Goal: Information Seeking & Learning: Learn about a topic

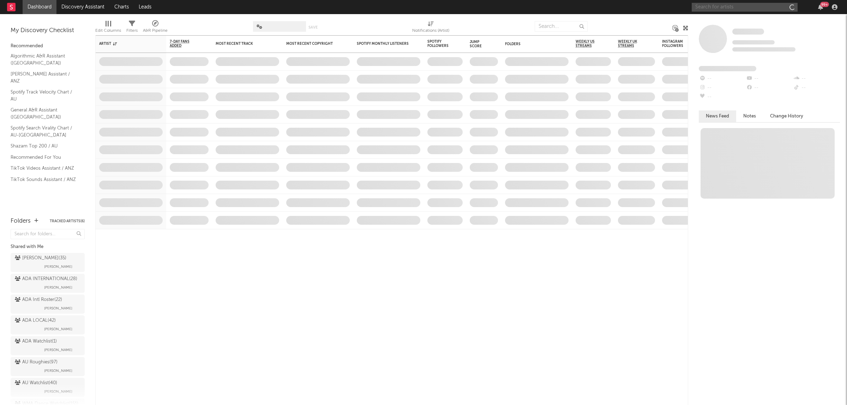
click at [749, 7] on input "text" at bounding box center [744, 7] width 106 height 9
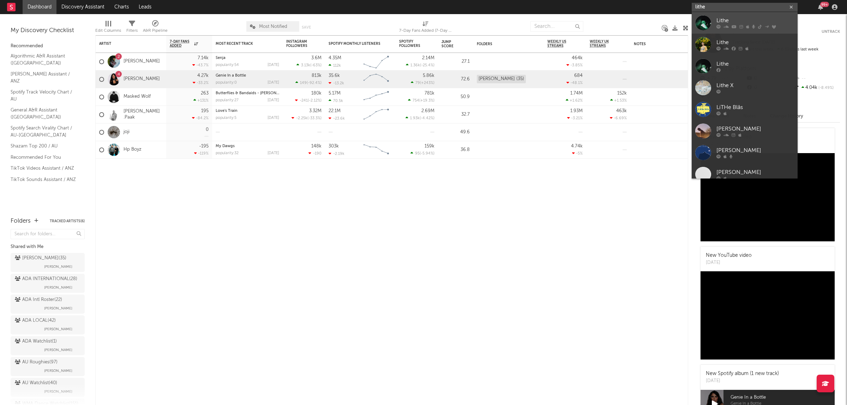
type input "lithe"
click at [757, 19] on div "Lithe" at bounding box center [755, 21] width 78 height 8
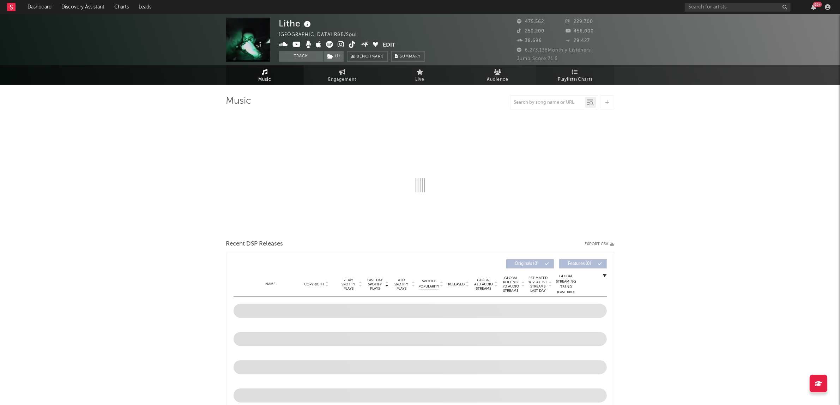
click at [577, 66] on link "Playlists/Charts" at bounding box center [576, 74] width 78 height 19
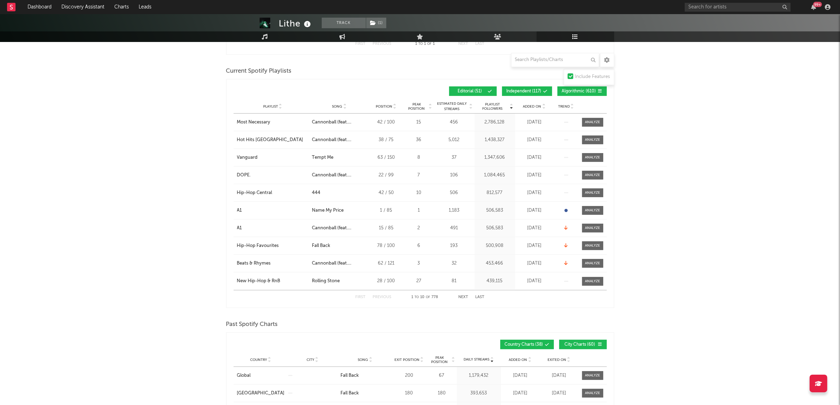
scroll to position [265, 0]
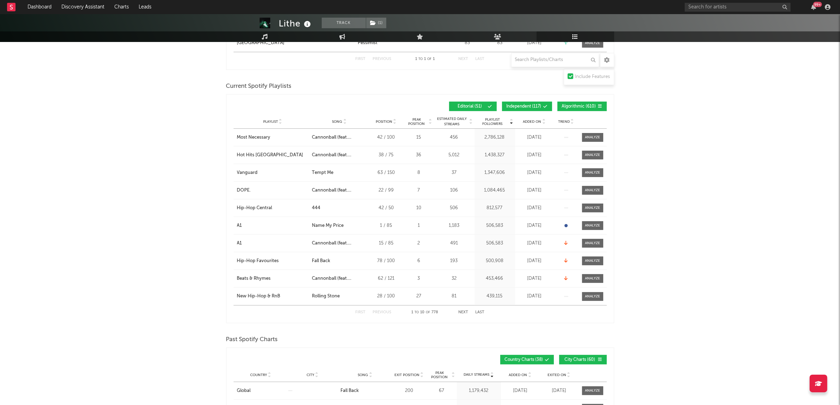
click at [588, 106] on span "Algorithmic ( 610 )" at bounding box center [579, 106] width 34 height 4
click at [528, 107] on span "Independent ( 117 )" at bounding box center [524, 106] width 35 height 4
click at [331, 121] on div "Song" at bounding box center [339, 121] width 55 height 5
click at [463, 310] on button "Next" at bounding box center [464, 312] width 10 height 4
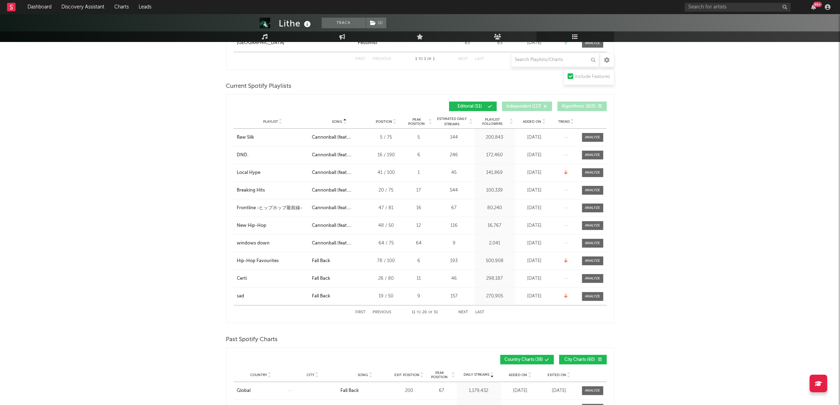
click at [463, 310] on button "Next" at bounding box center [464, 312] width 10 height 4
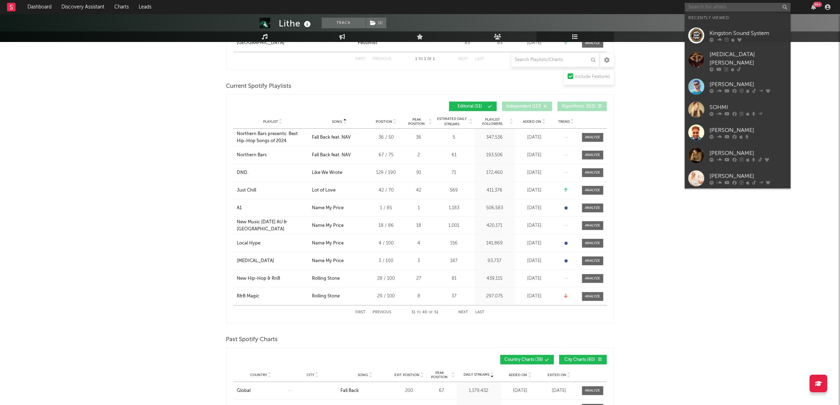
click at [699, 5] on input "text" at bounding box center [738, 7] width 106 height 9
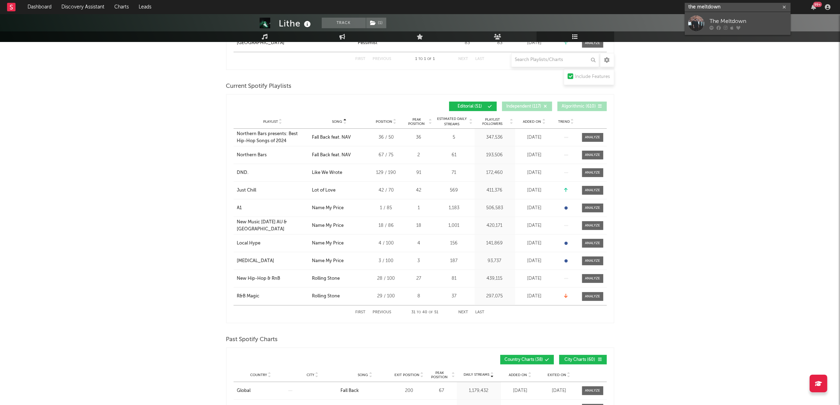
type input "the meltdown"
click at [755, 15] on link "The Meltdown" at bounding box center [738, 23] width 106 height 23
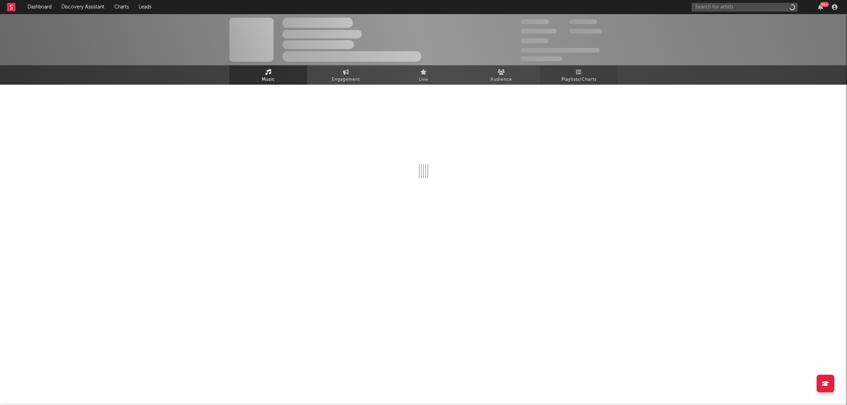
click at [600, 69] on link "Playlists/Charts" at bounding box center [579, 74] width 78 height 19
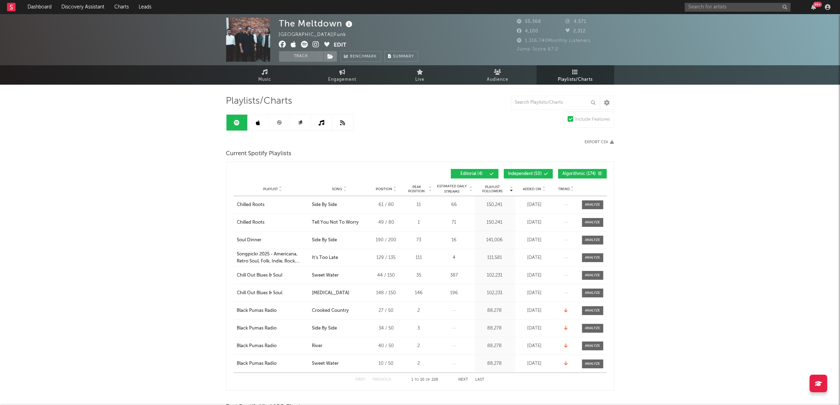
click at [587, 172] on span "Algorithmic ( 174 )" at bounding box center [580, 174] width 34 height 4
click at [528, 172] on span "Independent ( 50 )" at bounding box center [525, 174] width 34 height 4
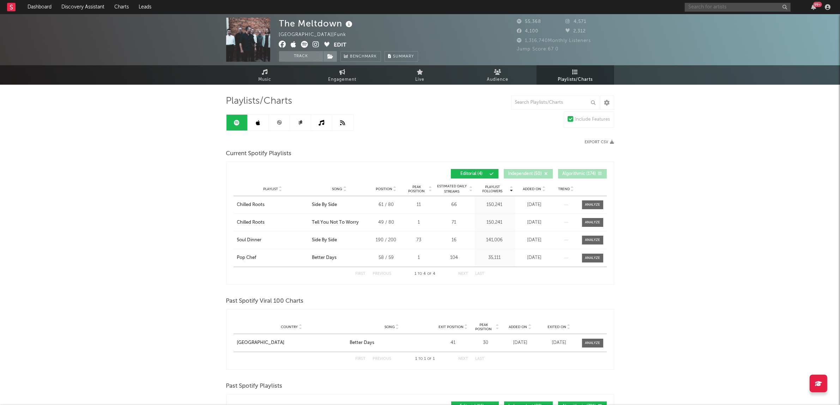
click at [747, 5] on input "text" at bounding box center [738, 7] width 106 height 9
type input "lawd [PERSON_NAME]"
click at [749, 15] on link "Lawd [PERSON_NAME]" at bounding box center [738, 23] width 106 height 23
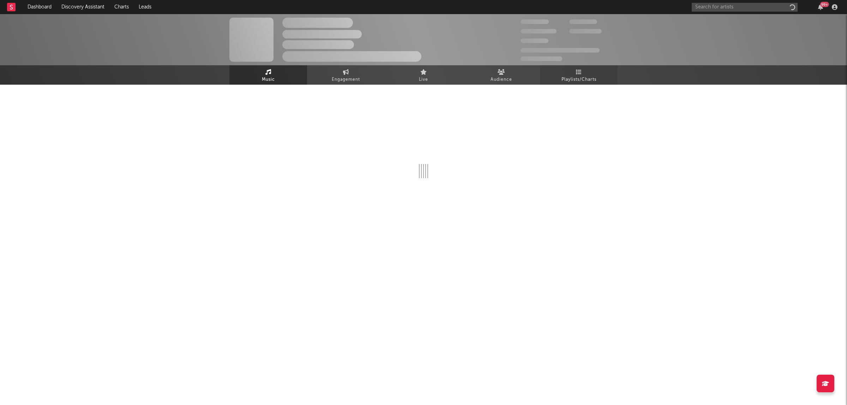
click at [590, 79] on span "Playlists/Charts" at bounding box center [578, 79] width 35 height 8
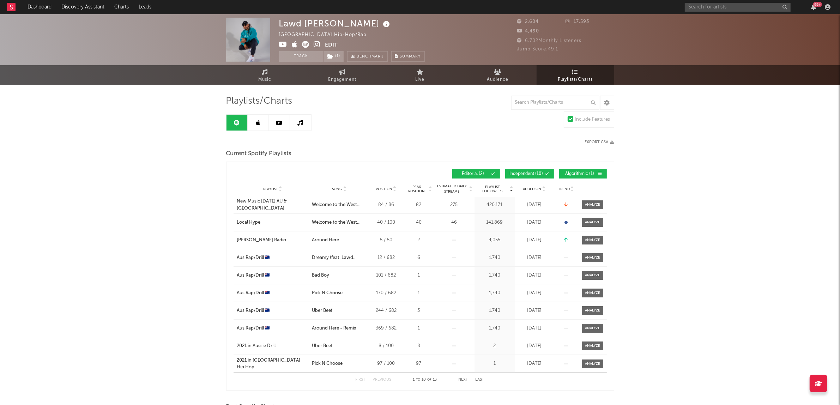
click at [577, 172] on span "Algorithmic ( 1 )" at bounding box center [580, 174] width 32 height 4
click at [533, 172] on span "Independent ( 10 )" at bounding box center [527, 174] width 34 height 4
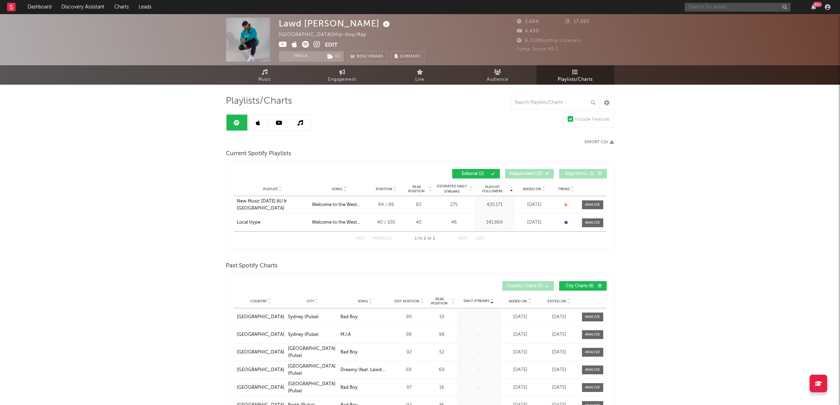
click at [685, 4] on input "text" at bounding box center [738, 7] width 106 height 9
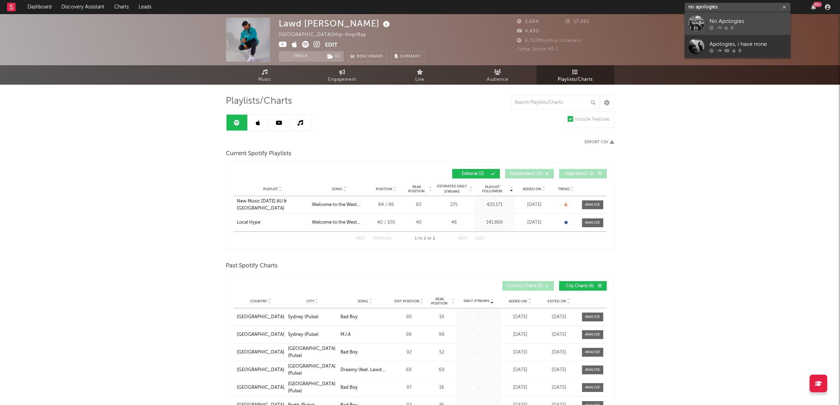
type input "no apologies"
click at [742, 19] on div "No Apologies" at bounding box center [748, 21] width 78 height 8
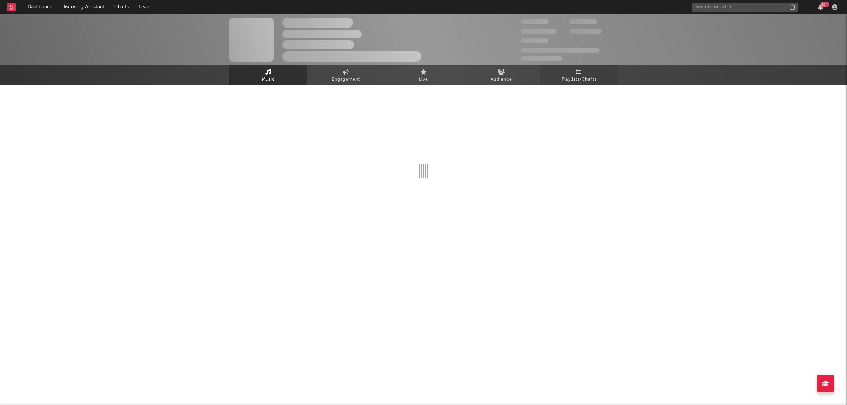
click at [605, 75] on link "Playlists/Charts" at bounding box center [579, 74] width 78 height 19
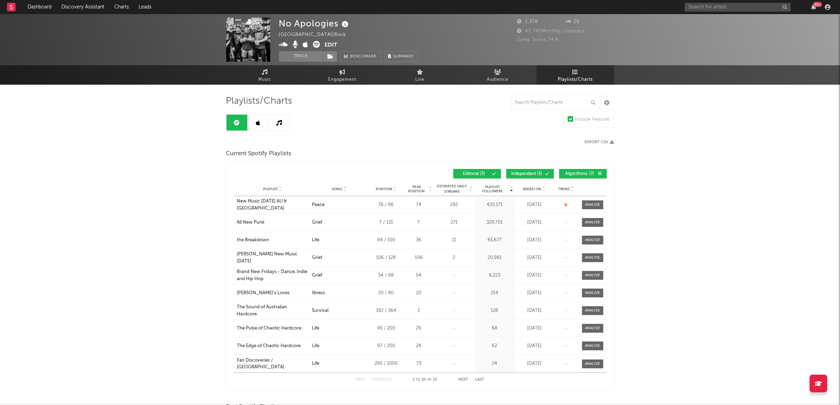
click at [587, 170] on button "Algorithmic ( 7 )" at bounding box center [583, 174] width 48 height 10
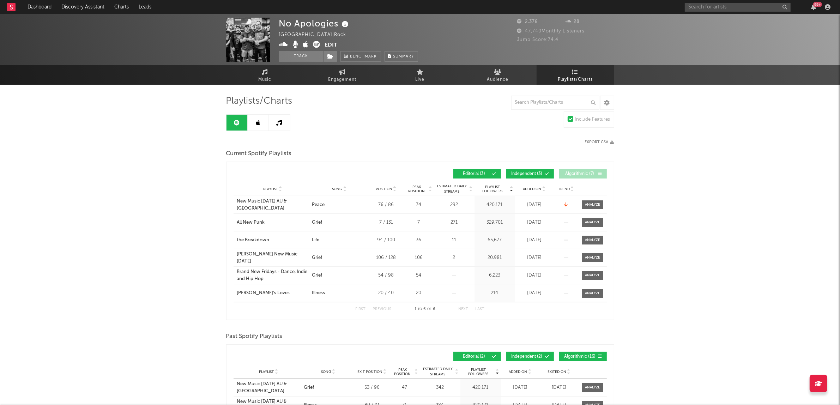
click at [536, 174] on span at bounding box center [536, 174] width 1 height 4
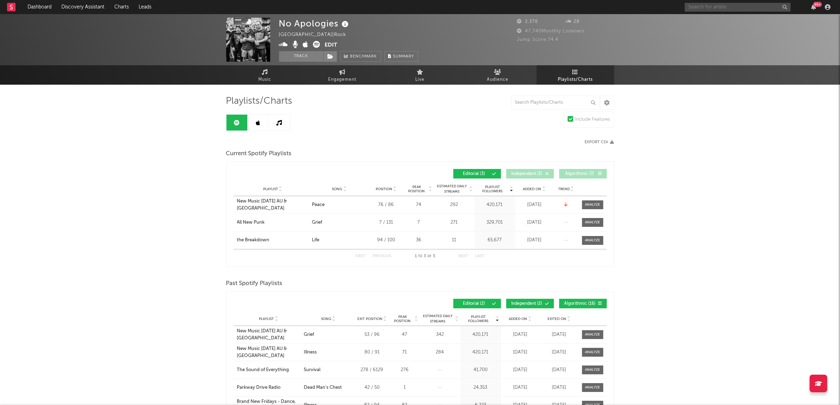
click at [710, 8] on input "text" at bounding box center [738, 7] width 106 height 9
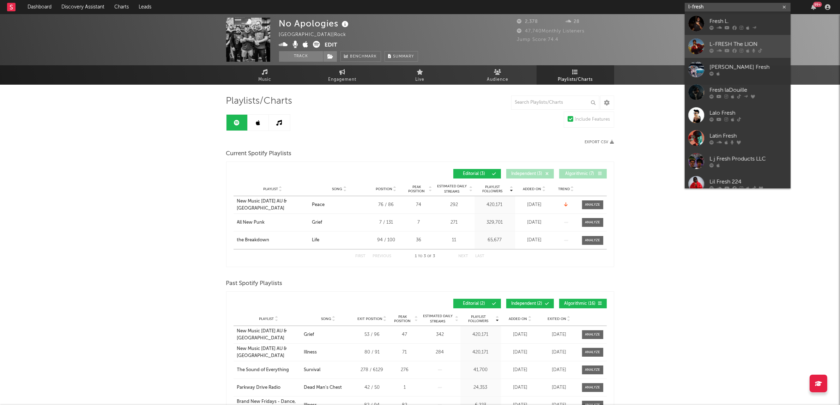
type input "l-fresh"
click at [731, 44] on div "L-FRESH The LION" at bounding box center [748, 44] width 78 height 8
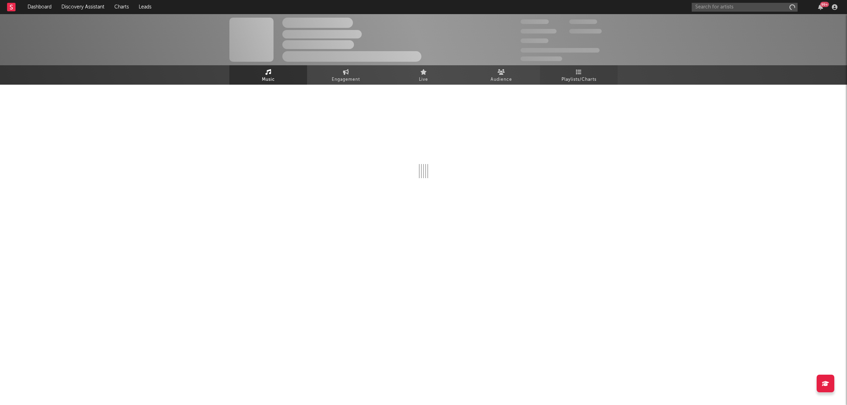
click at [604, 79] on link "Playlists/Charts" at bounding box center [579, 74] width 78 height 19
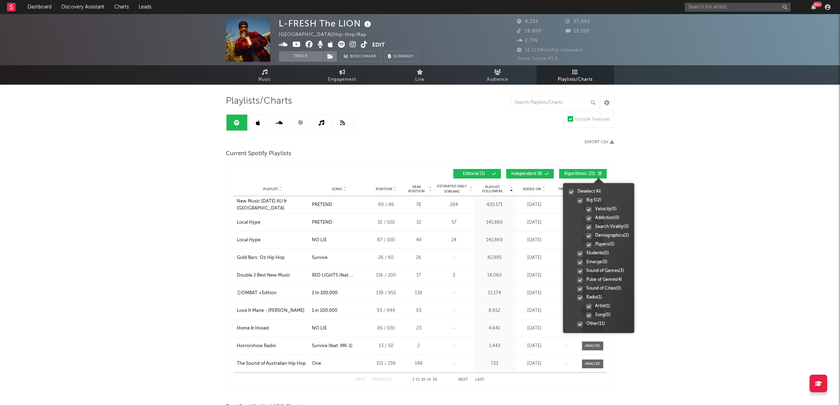
click at [588, 176] on div at bounding box center [598, 177] width 71 height 11
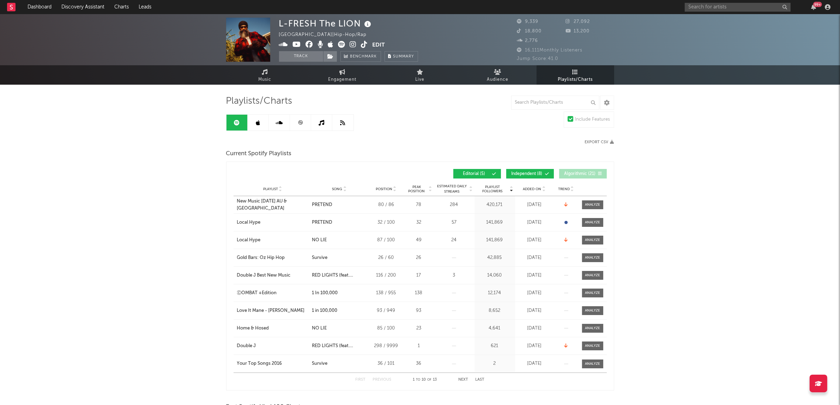
click at [522, 170] on button "Independent ( 8 )" at bounding box center [530, 174] width 48 height 10
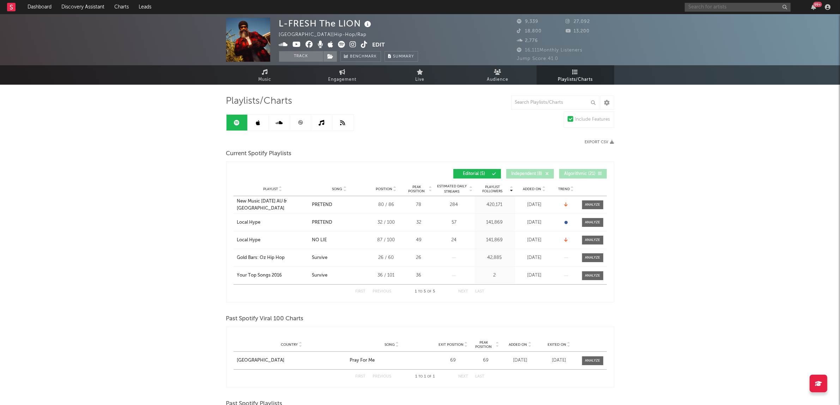
click at [715, 9] on input "text" at bounding box center [738, 7] width 106 height 9
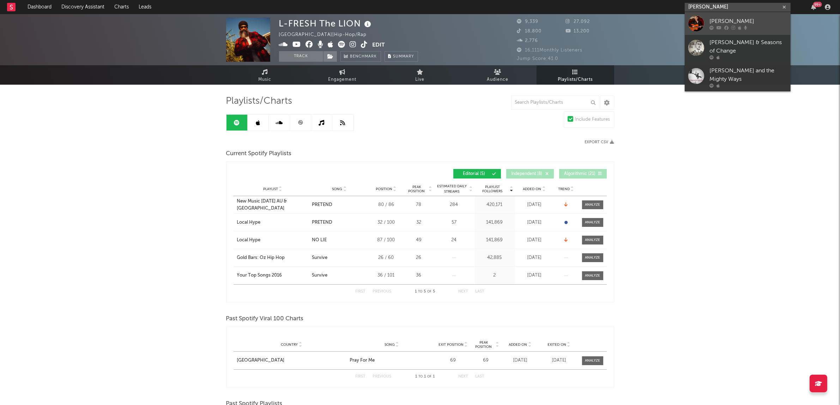
type input "[PERSON_NAME]"
click at [721, 20] on div "[PERSON_NAME]" at bounding box center [748, 21] width 78 height 8
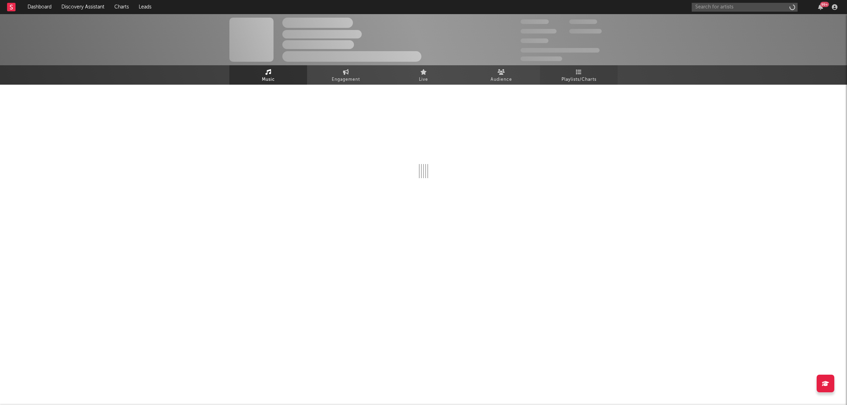
click at [585, 71] on link "Playlists/Charts" at bounding box center [579, 74] width 78 height 19
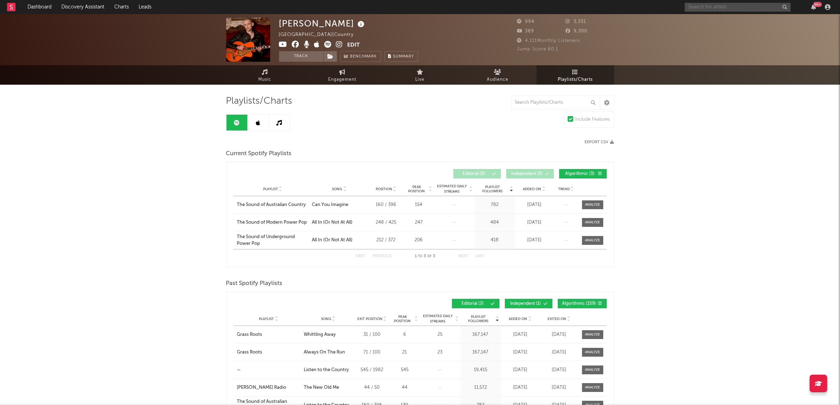
click at [729, 6] on input "text" at bounding box center [738, 7] width 106 height 9
type input "50 lions"
click at [734, 18] on div "50 Lions" at bounding box center [748, 21] width 78 height 8
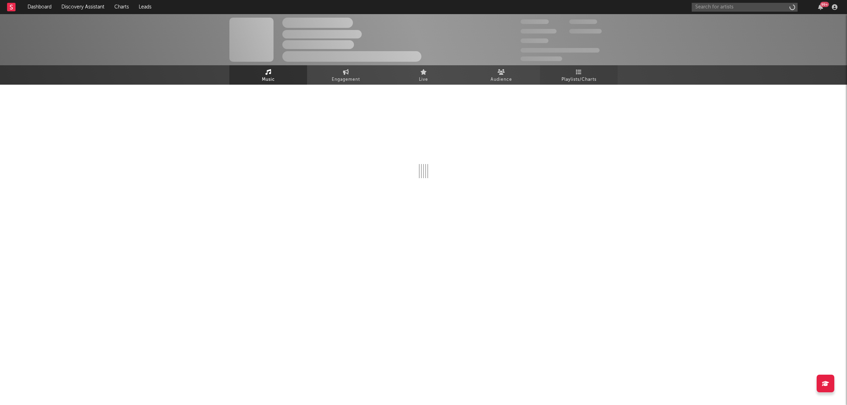
click at [608, 78] on link "Playlists/Charts" at bounding box center [579, 74] width 78 height 19
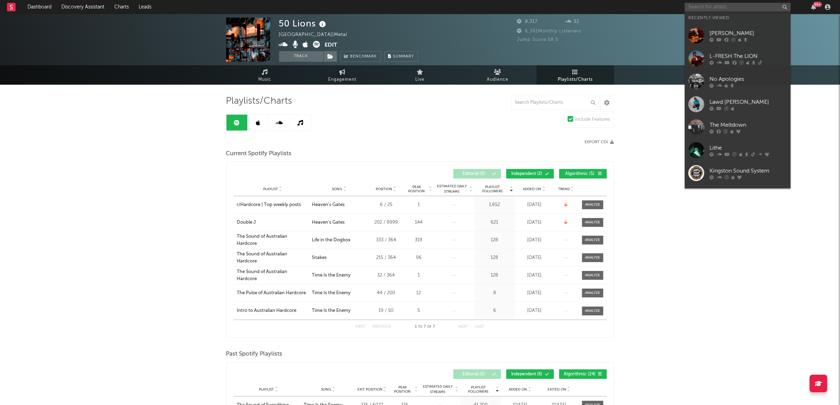
click at [727, 8] on input "text" at bounding box center [738, 7] width 106 height 9
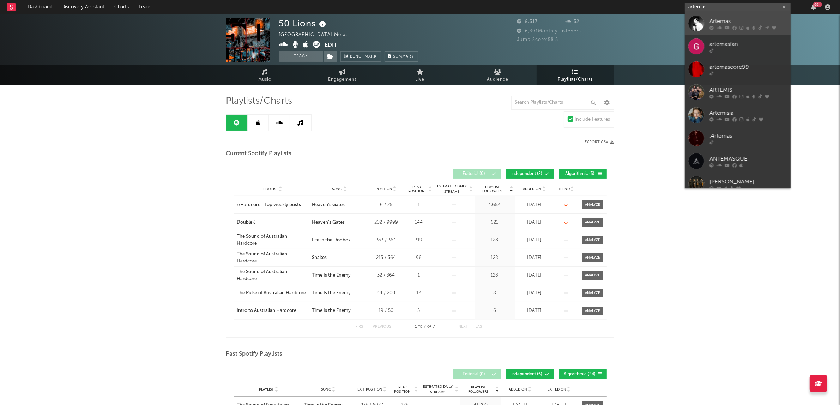
type input "artemas"
click at [728, 19] on div "Artemas" at bounding box center [748, 21] width 78 height 8
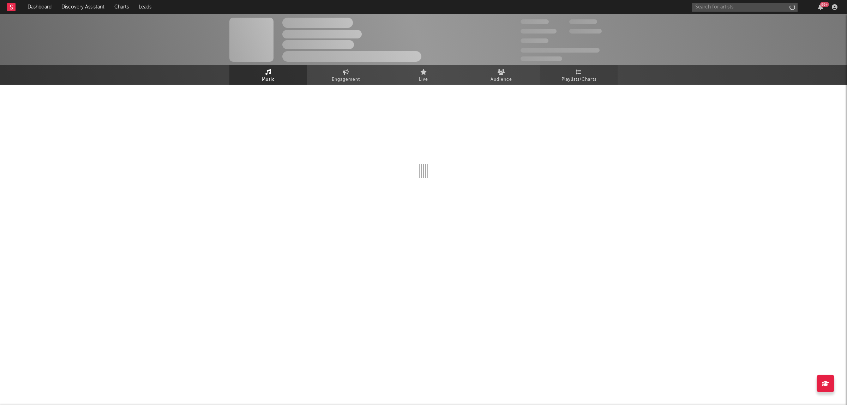
click at [574, 77] on span "Playlists/Charts" at bounding box center [578, 79] width 35 height 8
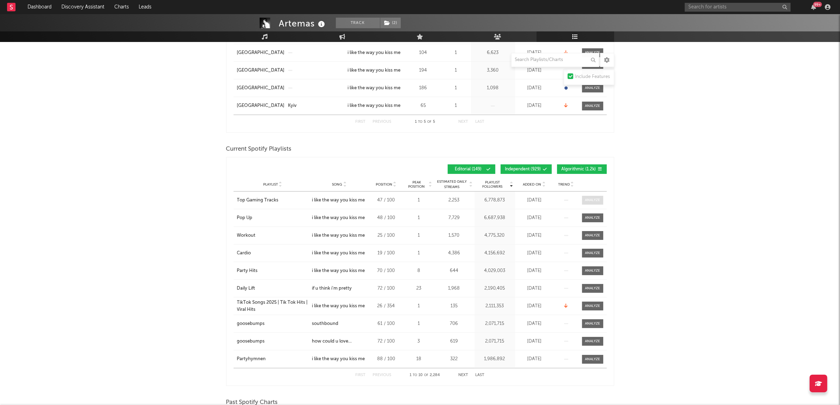
scroll to position [176, 0]
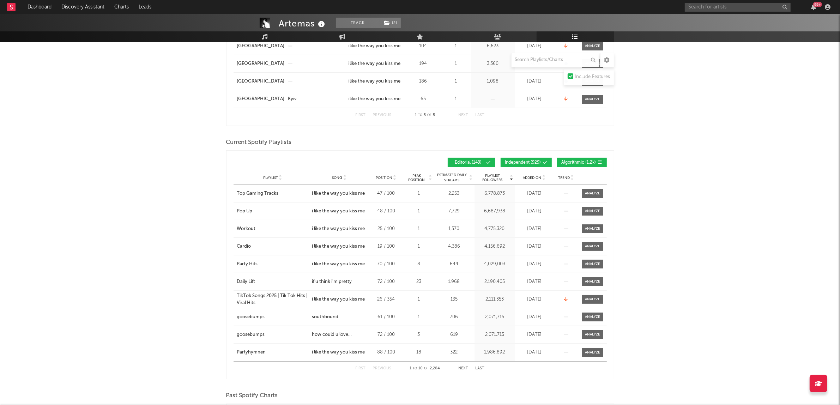
click at [587, 162] on span "Algorithmic ( 1.2k )" at bounding box center [579, 163] width 35 height 4
click at [543, 166] on button "Independent ( 929 )" at bounding box center [526, 163] width 51 height 10
click at [336, 179] on span "Song" at bounding box center [337, 178] width 10 height 4
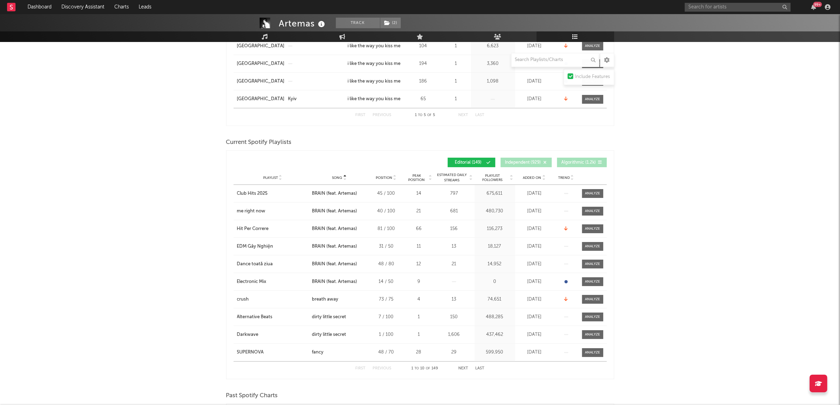
click at [336, 179] on span "Song" at bounding box center [337, 178] width 10 height 4
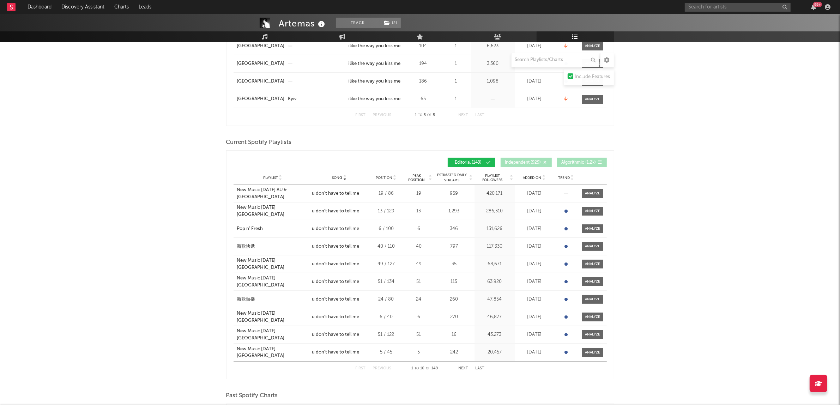
click at [466, 369] on button "Next" at bounding box center [464, 369] width 10 height 4
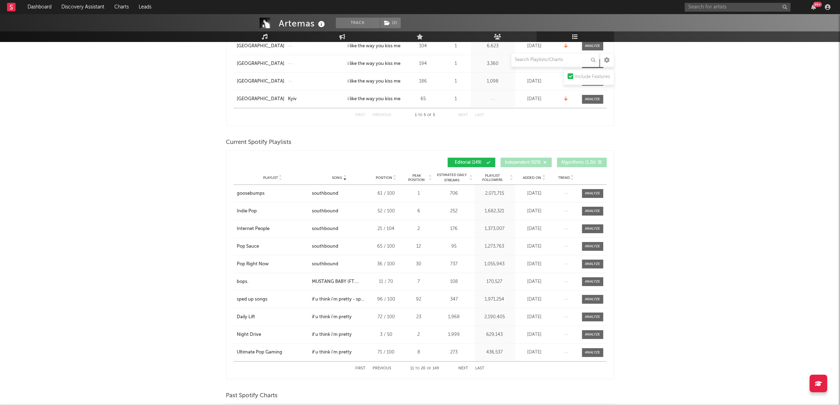
click at [381, 370] on div "First Previous 11 to 20 of 149 Next Last" at bounding box center [420, 369] width 129 height 14
click at [381, 368] on button "Previous" at bounding box center [382, 369] width 19 height 4
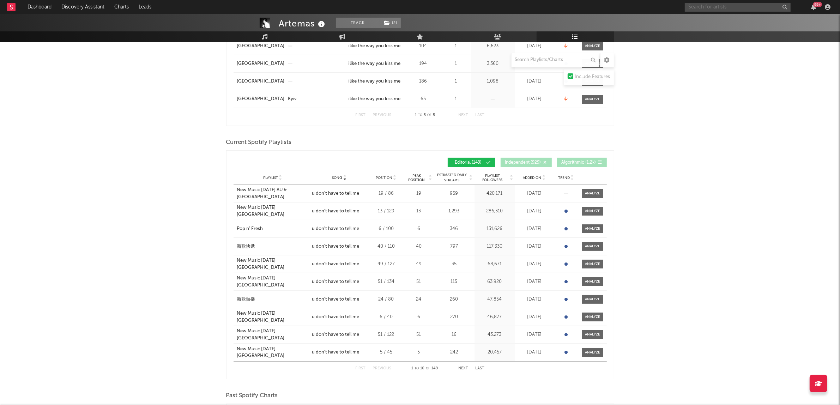
click at [731, 3] on input "text" at bounding box center [738, 7] width 106 height 9
type input "the redhill valleys"
click at [738, 19] on div "The Redhill Valleys" at bounding box center [748, 21] width 78 height 8
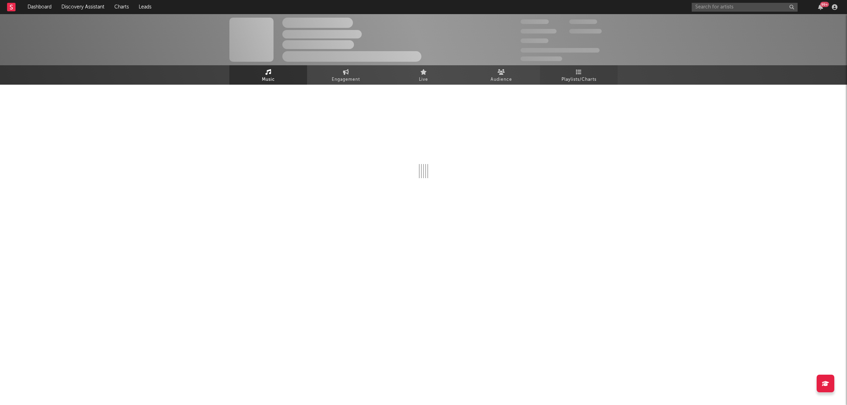
click at [596, 79] on span "Playlists/Charts" at bounding box center [578, 79] width 35 height 8
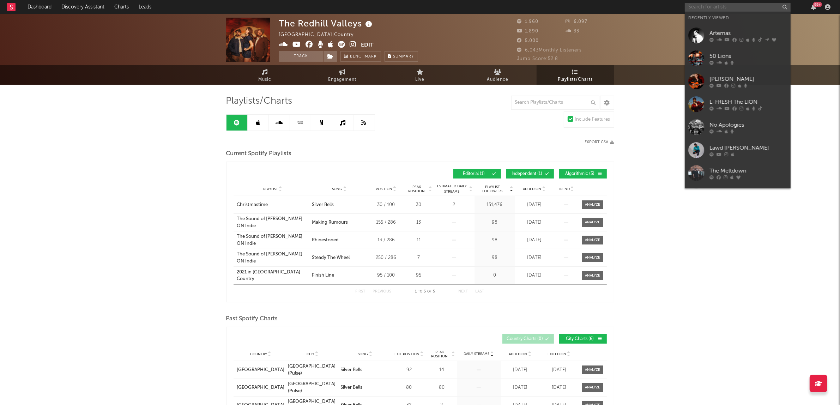
click at [733, 10] on input "text" at bounding box center [738, 7] width 106 height 9
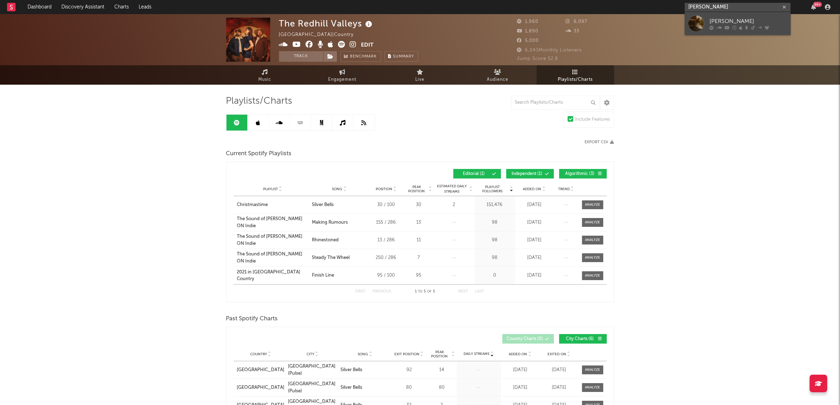
type input "[PERSON_NAME]"
click at [737, 15] on link "[PERSON_NAME]" at bounding box center [738, 23] width 106 height 23
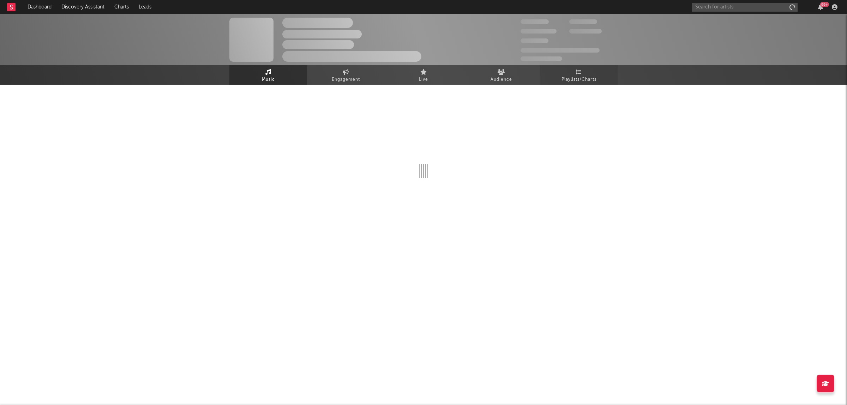
click at [578, 68] on link "Playlists/Charts" at bounding box center [579, 74] width 78 height 19
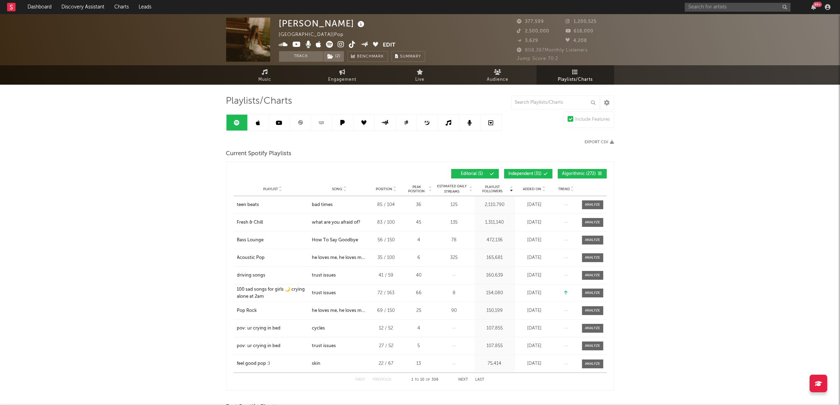
click at [565, 170] on button "Algorithmic ( 272 )" at bounding box center [582, 174] width 49 height 10
click at [521, 174] on span "Independent ( 31 )" at bounding box center [525, 174] width 33 height 4
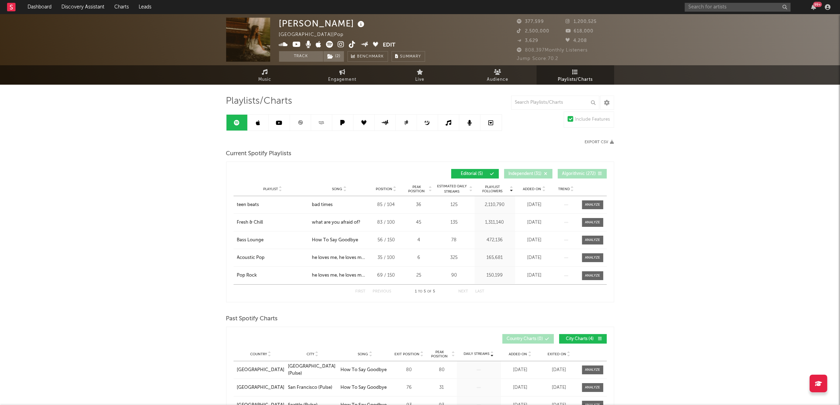
click at [714, 1] on div "99 +" at bounding box center [759, 7] width 148 height 14
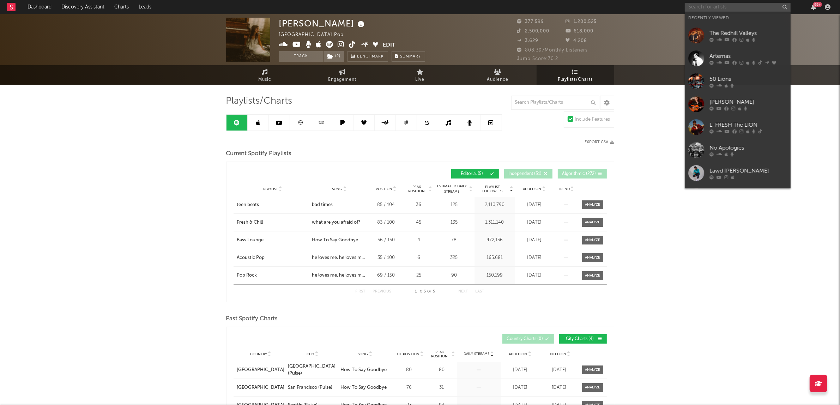
click at [713, 5] on input "text" at bounding box center [738, 7] width 106 height 9
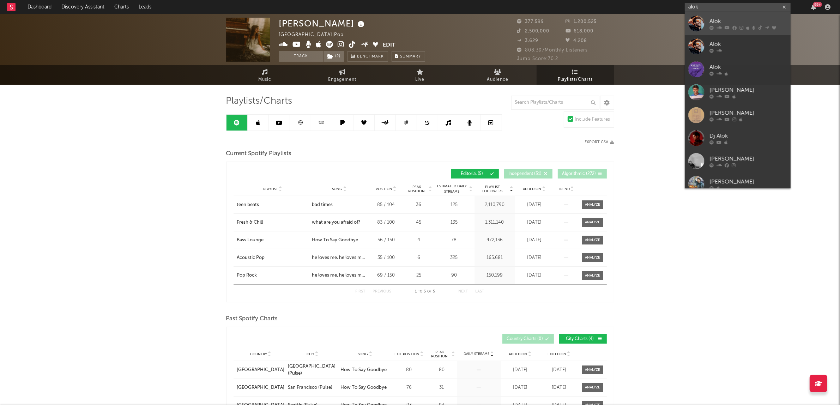
type input "alok"
click at [733, 16] on link "Alok" at bounding box center [738, 23] width 106 height 23
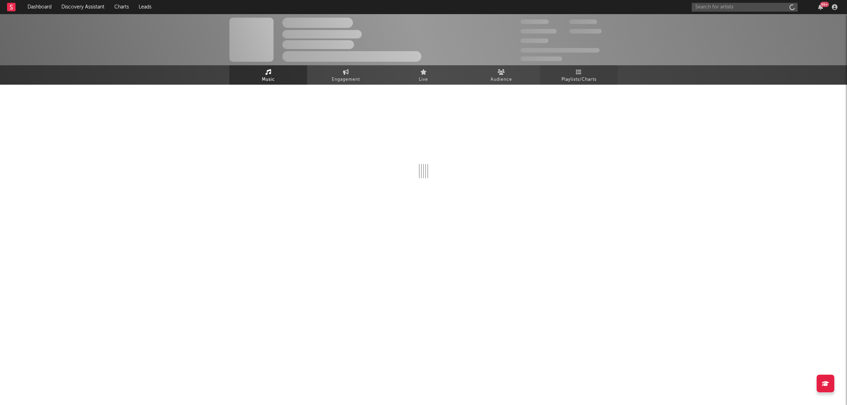
click at [584, 78] on span "Playlists/Charts" at bounding box center [578, 79] width 35 height 8
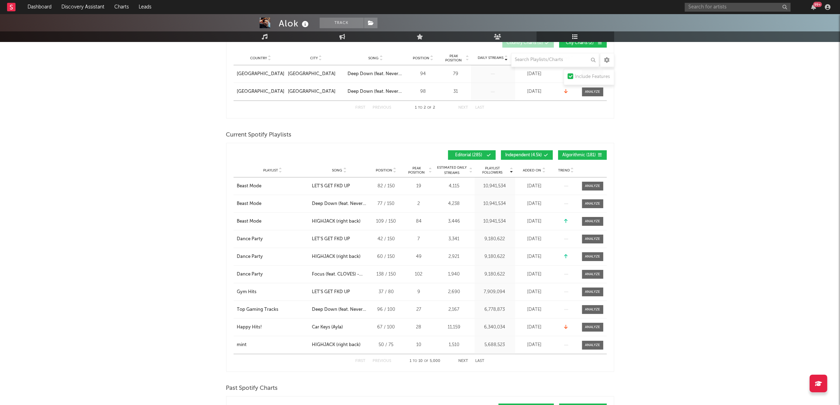
scroll to position [132, 0]
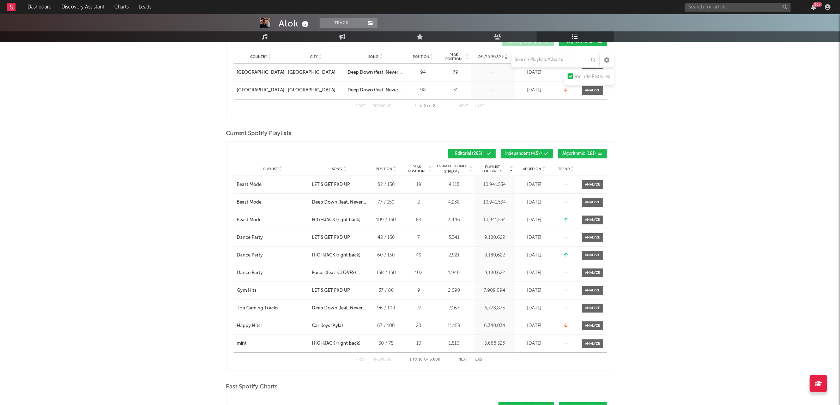
click at [581, 153] on span "Algorithmic ( 181 )" at bounding box center [580, 154] width 34 height 4
click at [508, 153] on span "Independent ( 4.5k )" at bounding box center [524, 154] width 37 height 4
click at [538, 169] on span "Added On" at bounding box center [532, 169] width 18 height 4
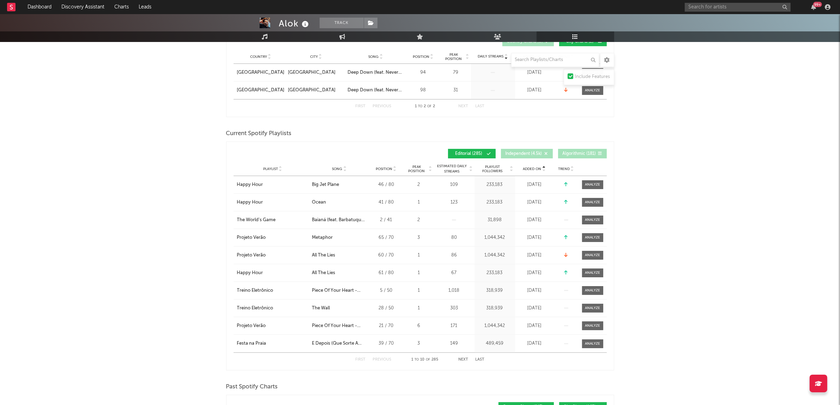
click at [538, 169] on span "Added On" at bounding box center [532, 169] width 18 height 4
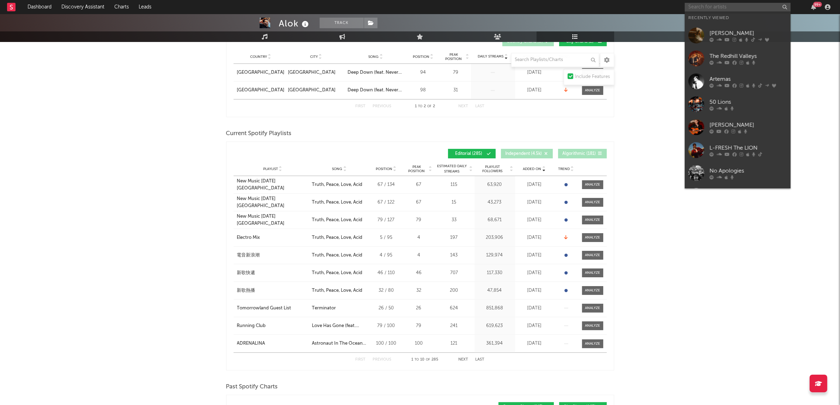
click at [696, 6] on input "text" at bounding box center [738, 7] width 106 height 9
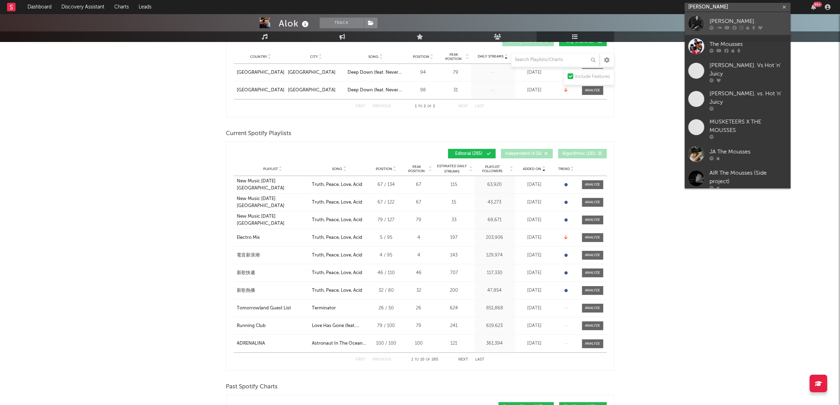
type input "[PERSON_NAME]"
click at [765, 13] on link "[PERSON_NAME]." at bounding box center [738, 23] width 106 height 23
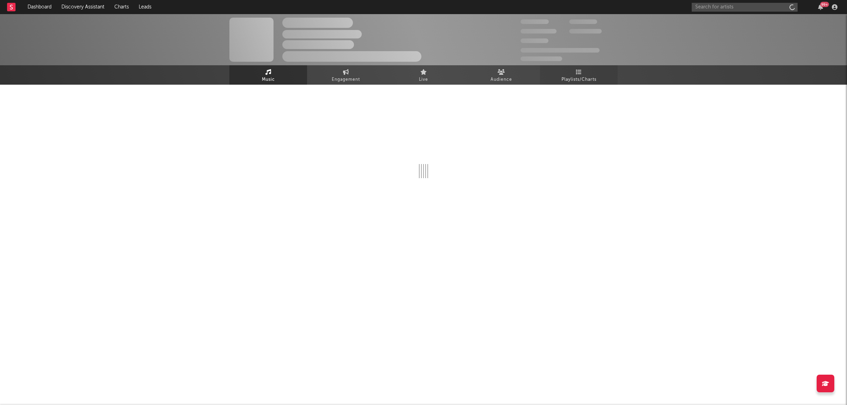
click at [592, 71] on link "Playlists/Charts" at bounding box center [579, 74] width 78 height 19
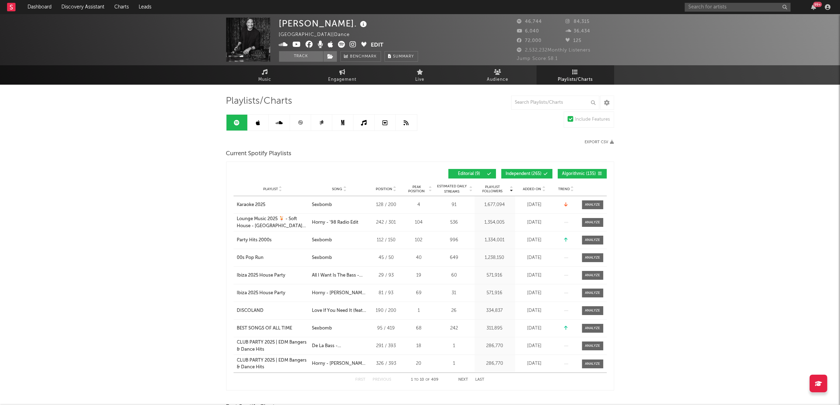
click at [583, 170] on button "Algorithmic ( 135 )" at bounding box center [582, 174] width 49 height 10
click at [521, 169] on button "Independent ( 265 )" at bounding box center [526, 174] width 51 height 10
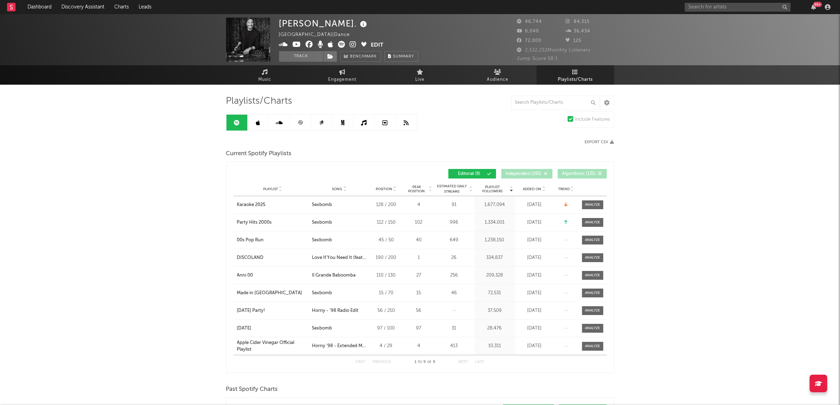
click at [535, 187] on span "Added On" at bounding box center [532, 189] width 18 height 4
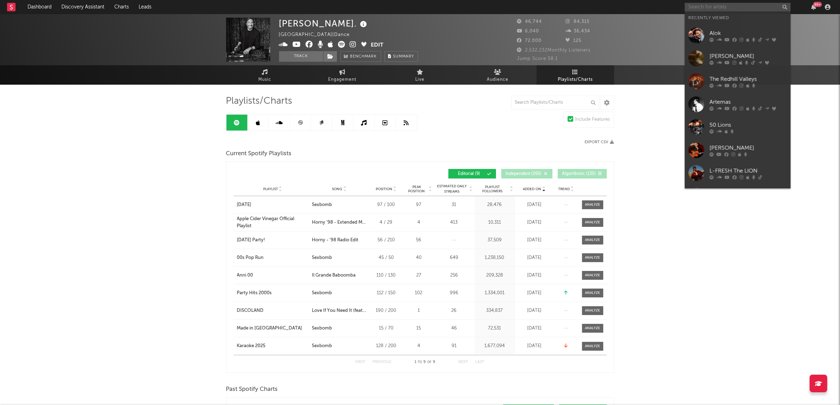
click at [719, 8] on input "text" at bounding box center [738, 7] width 106 height 9
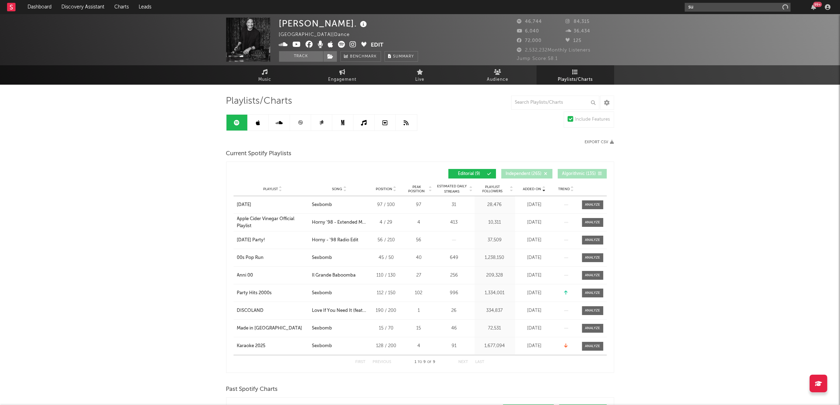
type input "s"
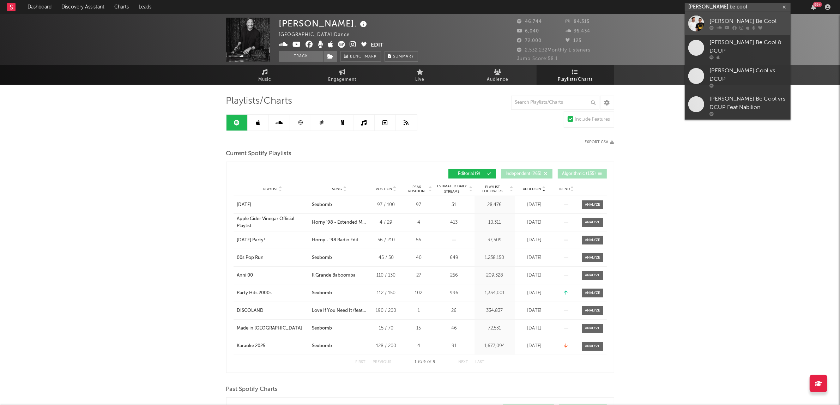
type input "[PERSON_NAME] be cool"
click at [747, 22] on div "[PERSON_NAME] Be Cool" at bounding box center [748, 21] width 78 height 8
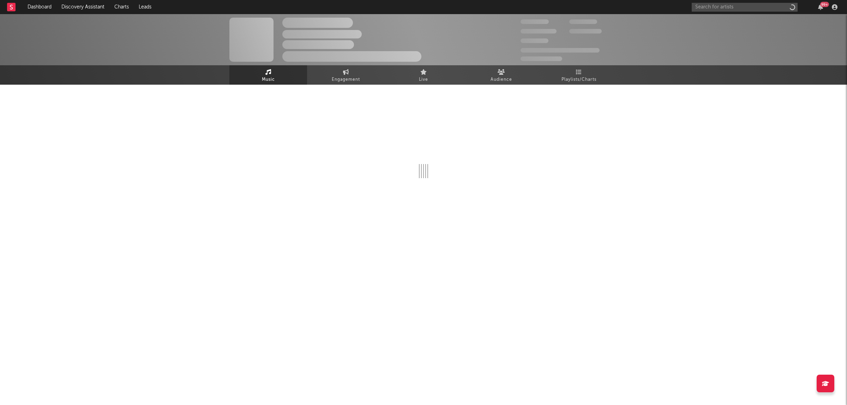
click at [594, 63] on div "Jump Score: 85.0" at bounding box center [568, 59] width 97 height 8
click at [594, 64] on div "The Artist Name Unknown Location | Shoegaze Edit Track Benchmark Summary 300,00…" at bounding box center [423, 39] width 847 height 51
click at [594, 70] on link "Playlists/Charts" at bounding box center [579, 74] width 78 height 19
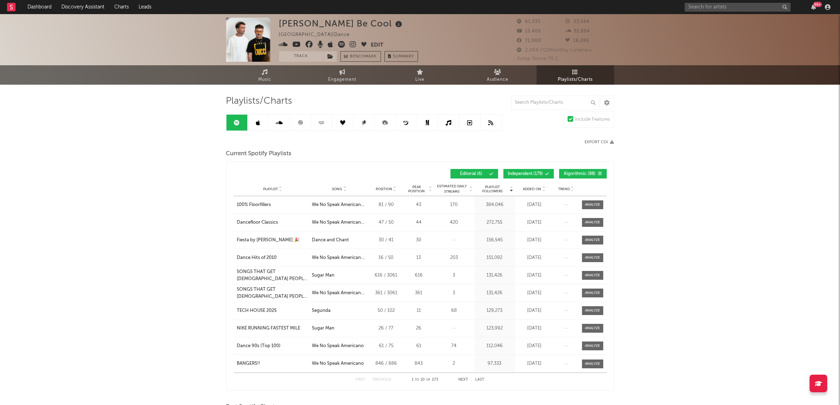
click at [577, 174] on span "Algorithmic ( 88 )" at bounding box center [580, 174] width 32 height 4
click at [529, 174] on span "Independent ( 179 )" at bounding box center [525, 174] width 35 height 4
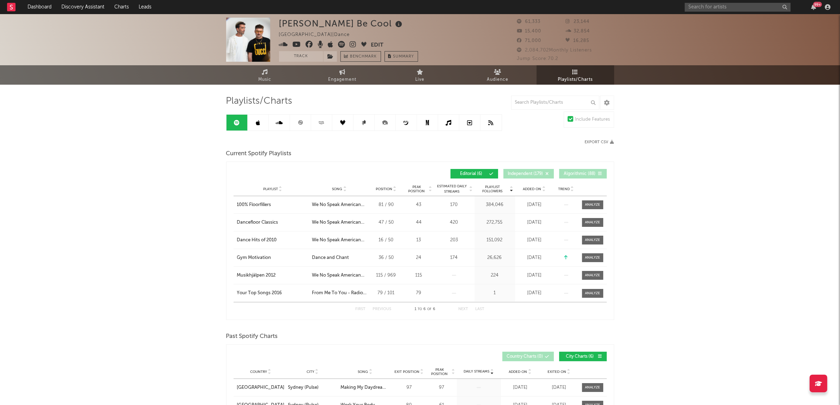
click at [535, 187] on span "Added On" at bounding box center [532, 189] width 18 height 4
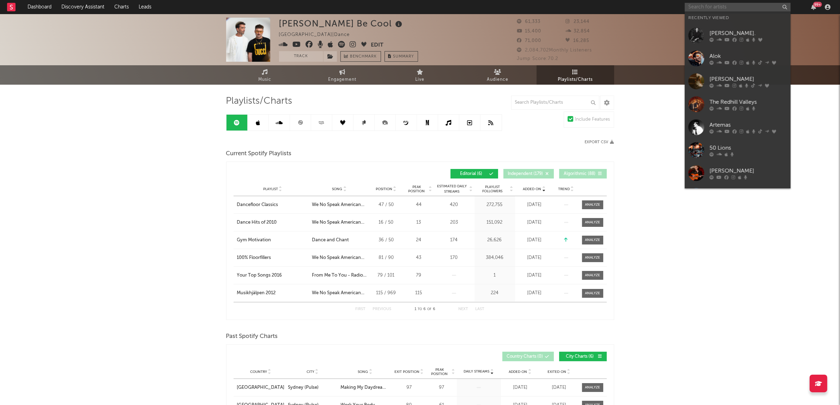
click at [693, 7] on input "text" at bounding box center [738, 7] width 106 height 9
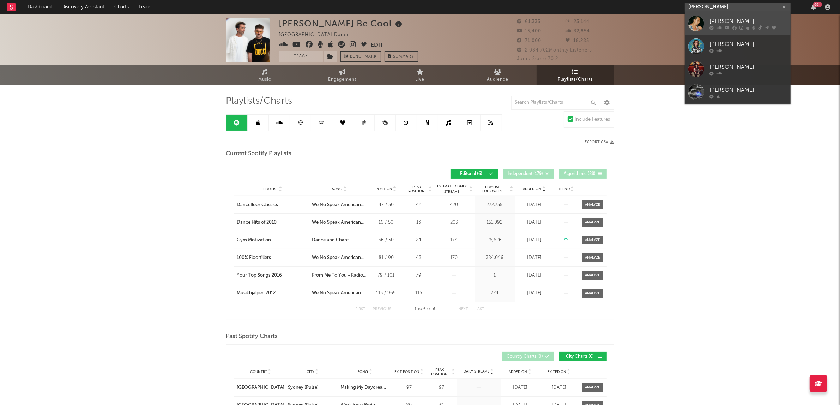
type input "[PERSON_NAME]"
click at [713, 20] on div "[PERSON_NAME]" at bounding box center [748, 21] width 78 height 8
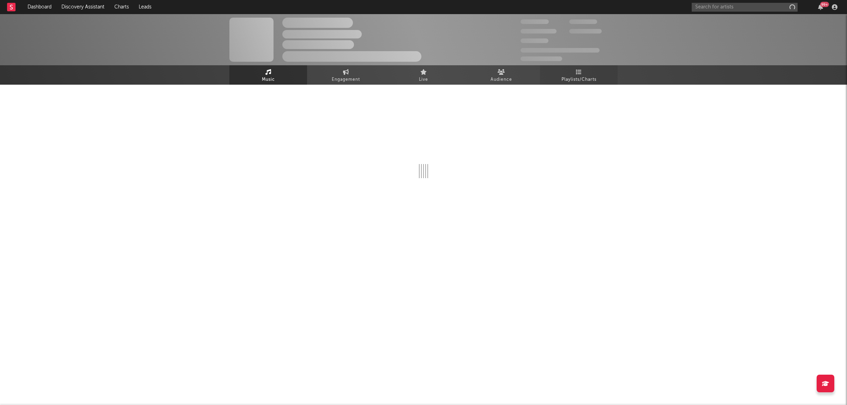
click at [606, 73] on link "Playlists/Charts" at bounding box center [579, 74] width 78 height 19
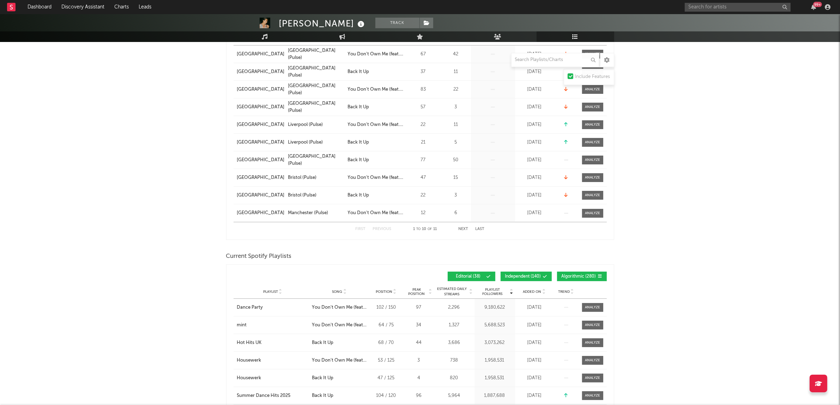
scroll to position [220, 0]
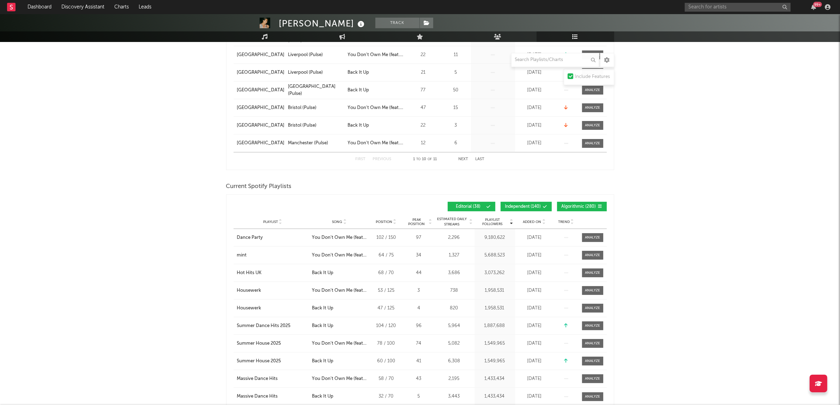
click at [586, 199] on div "Playlist Followers Playlist Song Position Peak Position Playlist Followers Adde…" at bounding box center [420, 206] width 373 height 17
click at [564, 206] on span "Algorithmic ( 280 )" at bounding box center [579, 207] width 35 height 4
click at [506, 205] on span "Independent ( 140 )" at bounding box center [523, 207] width 36 height 4
click at [528, 220] on span "Added On" at bounding box center [532, 222] width 18 height 4
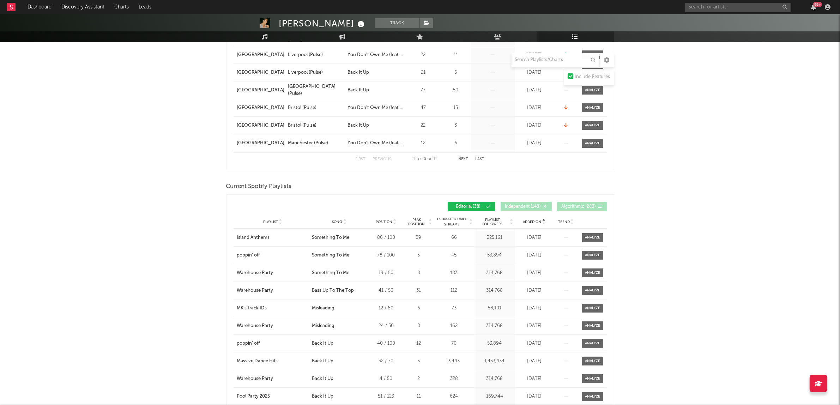
click at [528, 220] on span "Added On" at bounding box center [532, 222] width 18 height 4
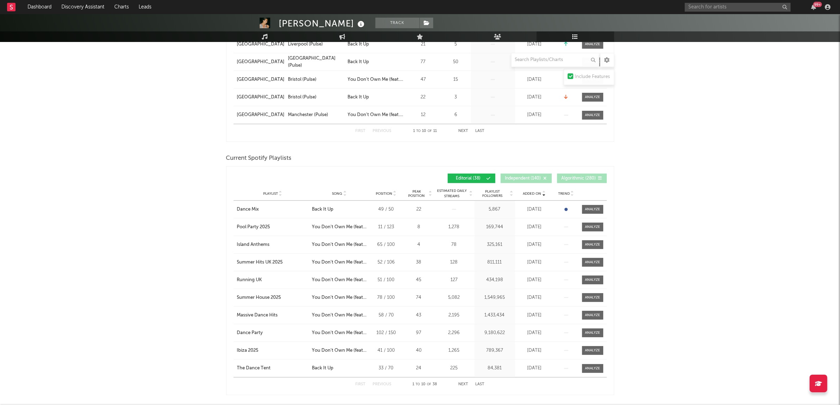
scroll to position [265, 0]
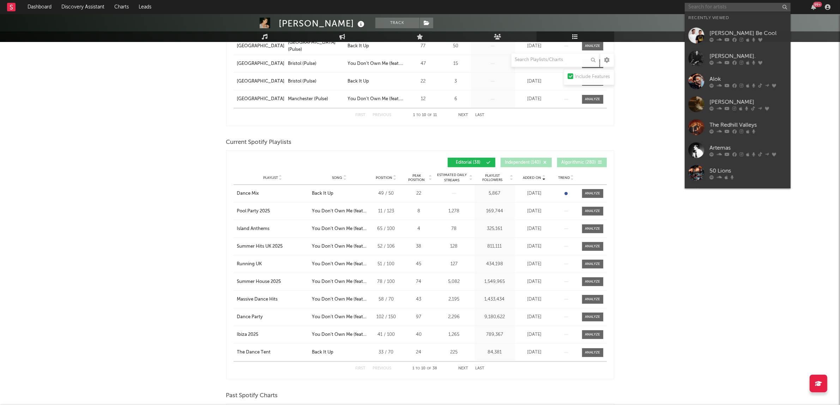
click at [719, 6] on input "text" at bounding box center [738, 7] width 106 height 9
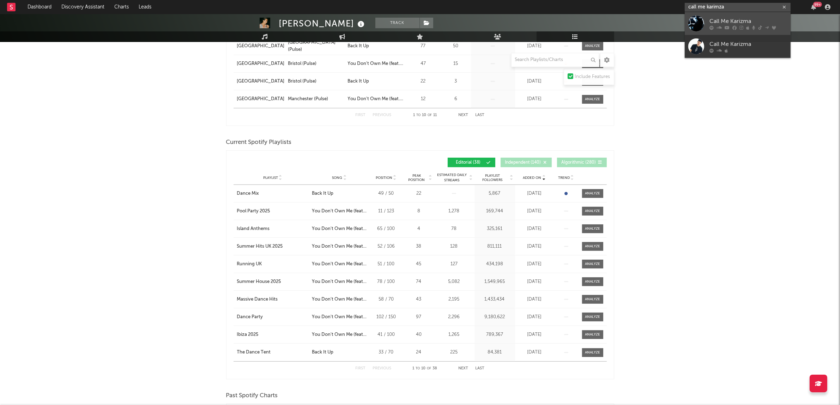
type input "call me karimza"
click at [748, 16] on link "Call Me Karizma" at bounding box center [738, 23] width 106 height 23
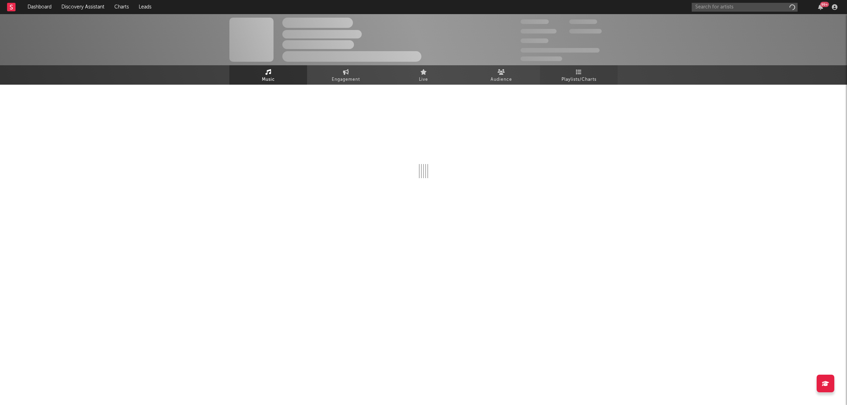
click at [574, 71] on link "Playlists/Charts" at bounding box center [579, 74] width 78 height 19
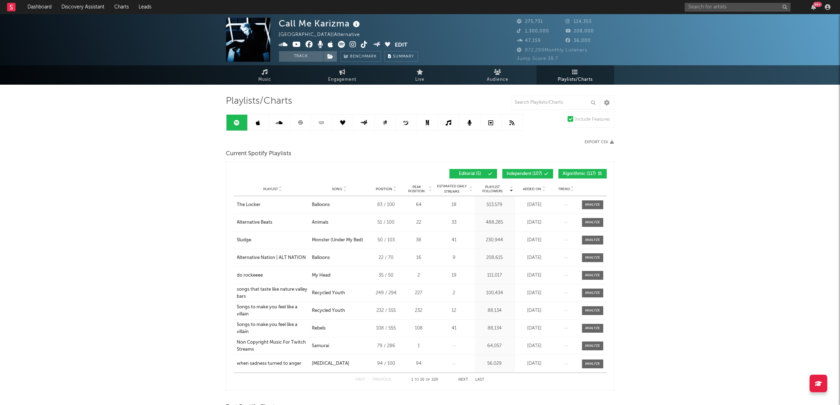
click at [562, 170] on button "Algorithmic ( 117 )" at bounding box center [582, 174] width 48 height 10
click at [530, 173] on span "Independent ( 107 )" at bounding box center [525, 174] width 36 height 4
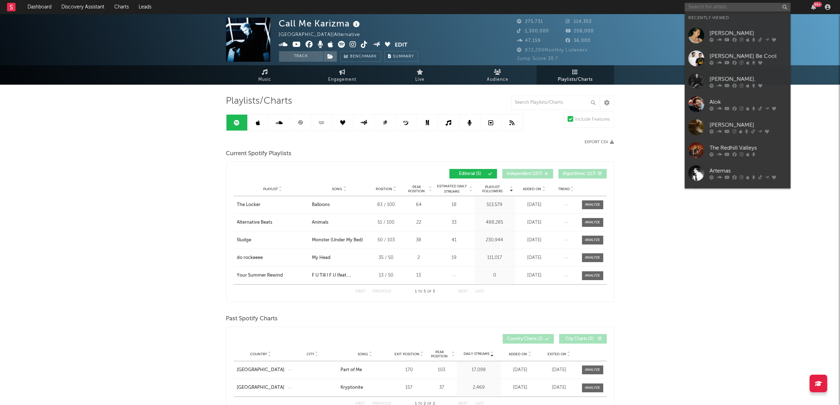
click at [730, 6] on input "text" at bounding box center [738, 7] width 106 height 9
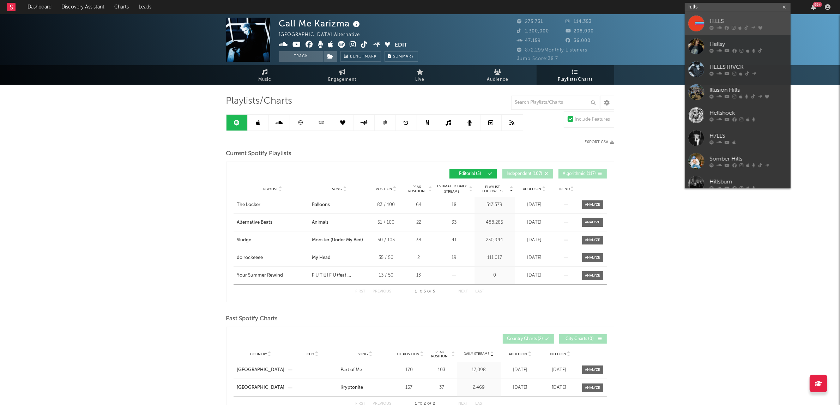
type input "h.lls"
click at [734, 18] on div "H.LLS" at bounding box center [748, 21] width 78 height 8
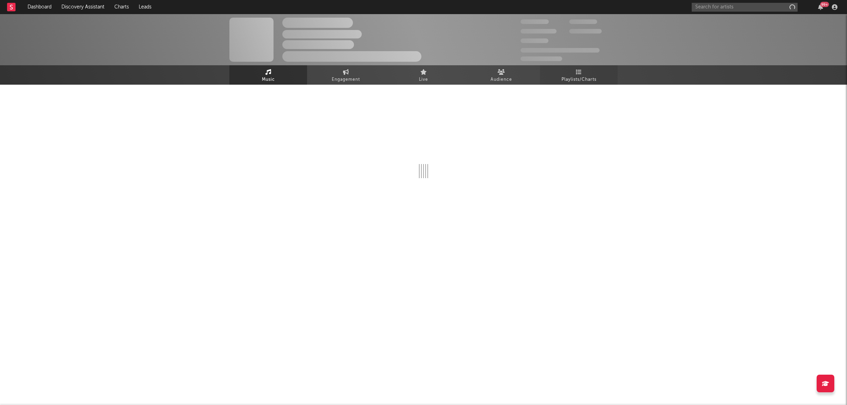
click at [598, 73] on link "Playlists/Charts" at bounding box center [579, 74] width 78 height 19
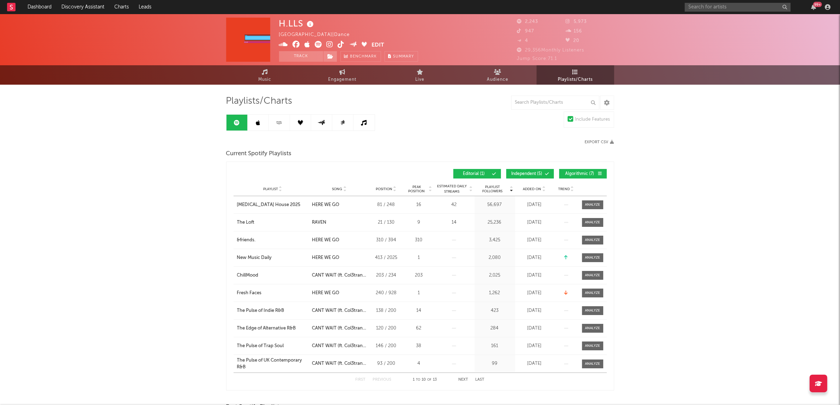
click at [577, 175] on span "Algorithmic ( 7 )" at bounding box center [580, 174] width 32 height 4
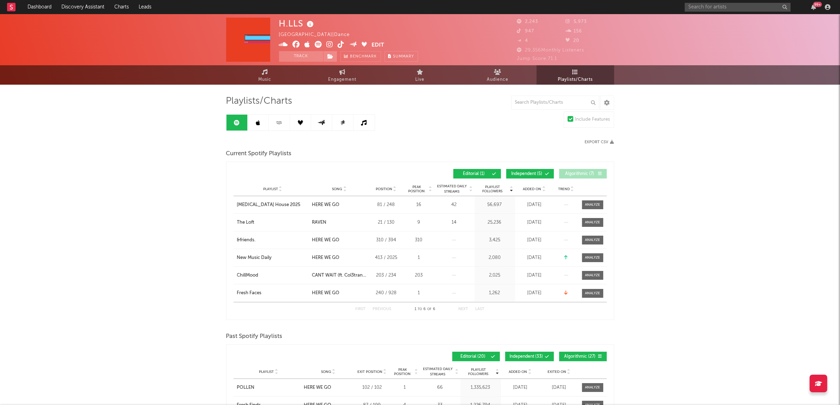
click at [507, 174] on button "Independent ( 5 )" at bounding box center [530, 174] width 48 height 10
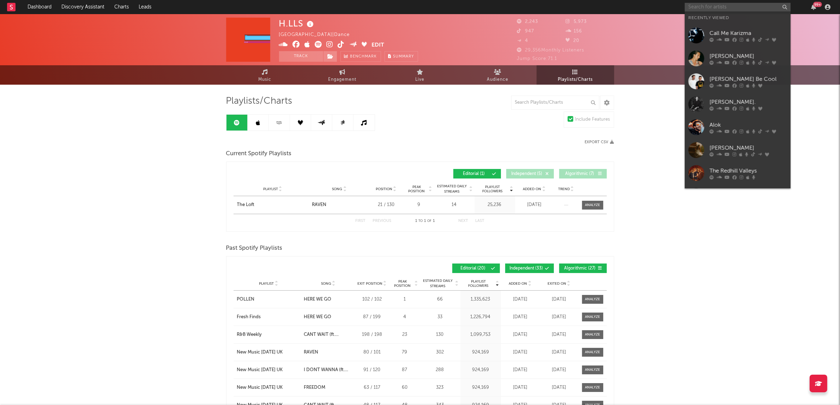
click at [773, 5] on input "text" at bounding box center [738, 7] width 106 height 9
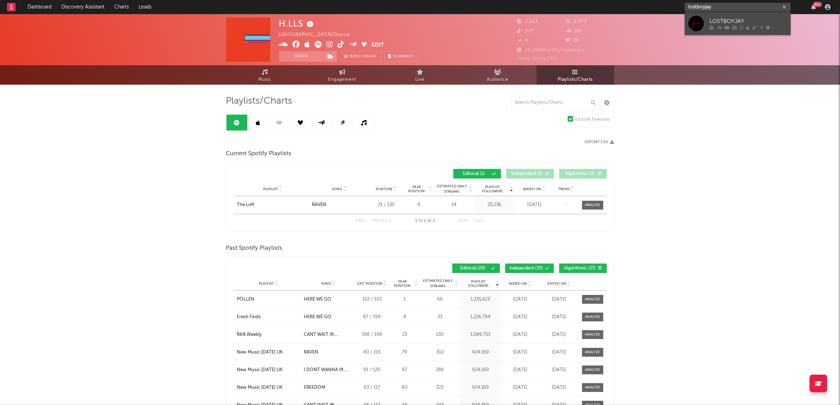
type input "lostboyjay"
click at [775, 22] on div "LOSTBOYJAY" at bounding box center [748, 21] width 78 height 8
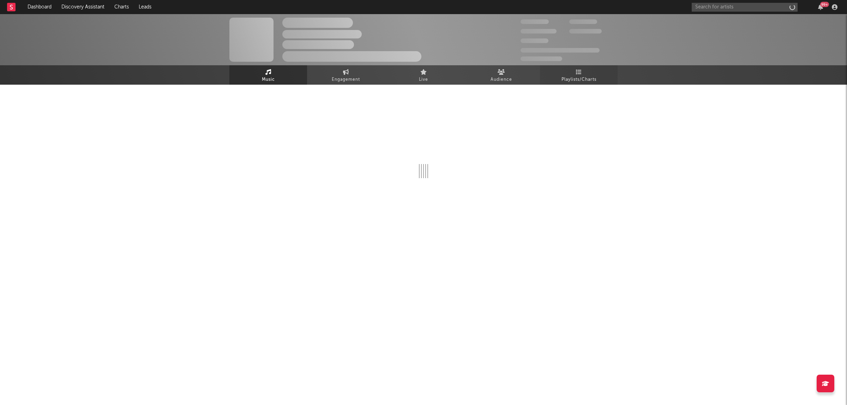
click at [591, 81] on span "Playlists/Charts" at bounding box center [578, 79] width 35 height 8
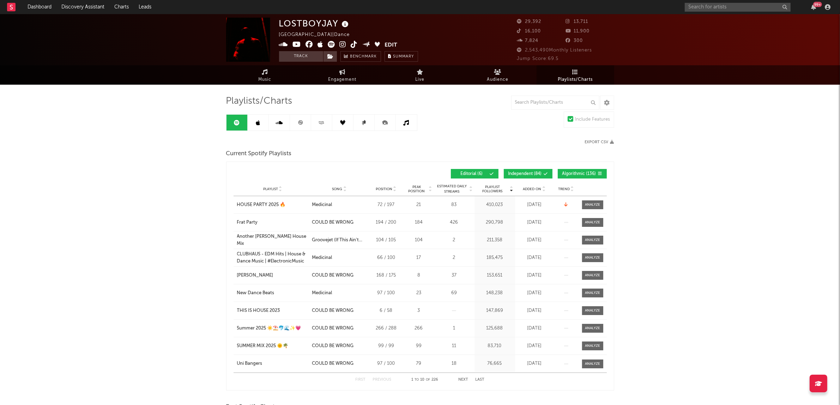
drag, startPoint x: 574, startPoint y: 170, endPoint x: 559, endPoint y: 175, distance: 16.1
click at [575, 170] on button "Algorithmic ( 136 )" at bounding box center [582, 174] width 49 height 10
click at [539, 175] on span "Independent ( 84 )" at bounding box center [525, 174] width 34 height 4
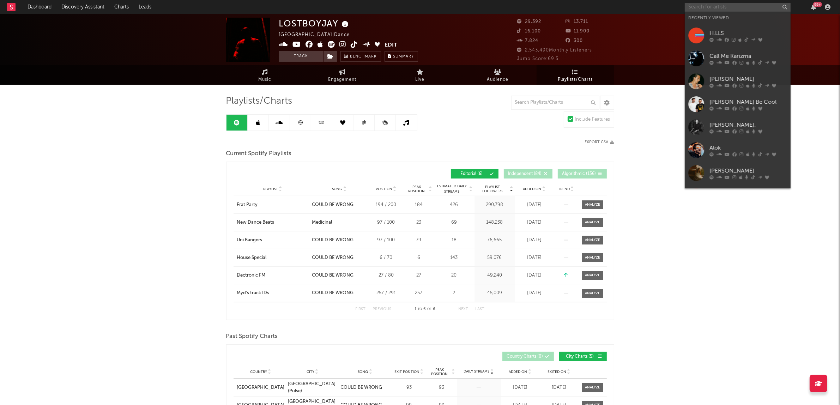
click at [729, 6] on input "text" at bounding box center [738, 7] width 106 height 9
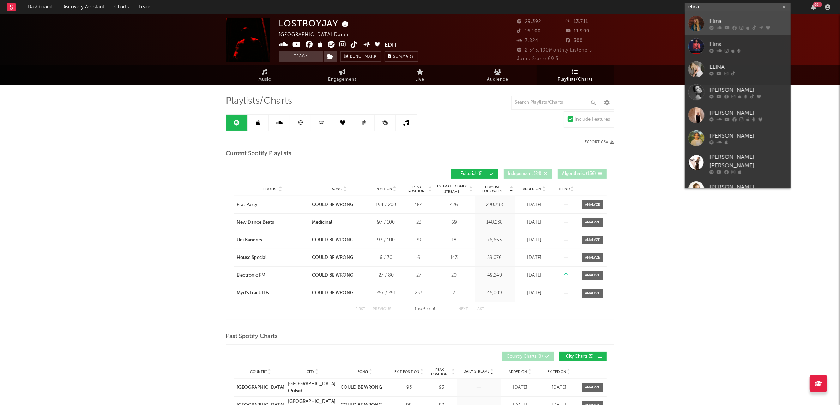
type input "elina"
click at [743, 23] on div "Elina" at bounding box center [748, 21] width 78 height 8
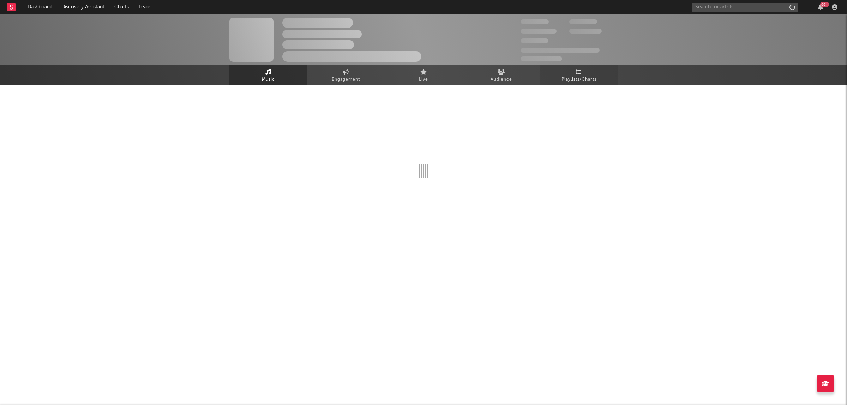
click at [596, 81] on span "Playlists/Charts" at bounding box center [578, 79] width 35 height 8
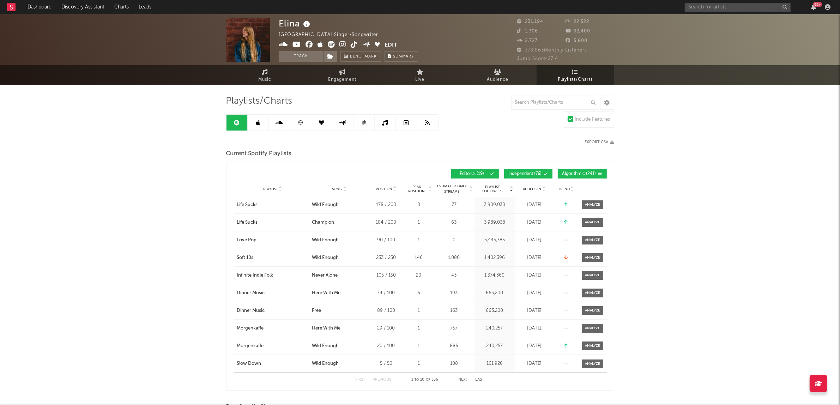
click at [574, 175] on span "Algorithmic ( 241 )" at bounding box center [579, 174] width 34 height 4
click at [523, 169] on button "Independent ( 76 )" at bounding box center [528, 174] width 48 height 10
click at [532, 187] on span "Added On" at bounding box center [532, 189] width 18 height 4
